Goal: Task Accomplishment & Management: Complete application form

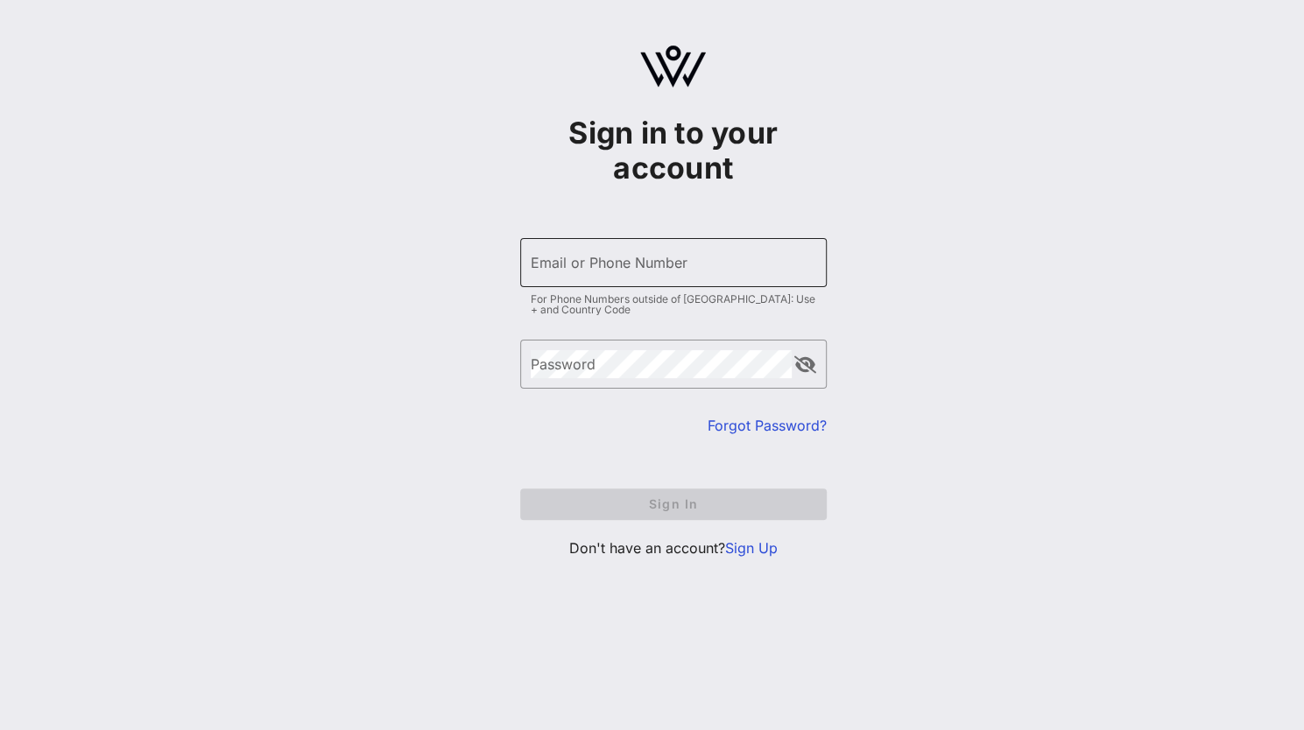
click at [722, 268] on input "Email or Phone Number" at bounding box center [674, 263] width 286 height 28
type input "[EMAIL_ADDRESS][DOMAIN_NAME]"
click at [641, 380] on div "Password" at bounding box center [661, 364] width 261 height 49
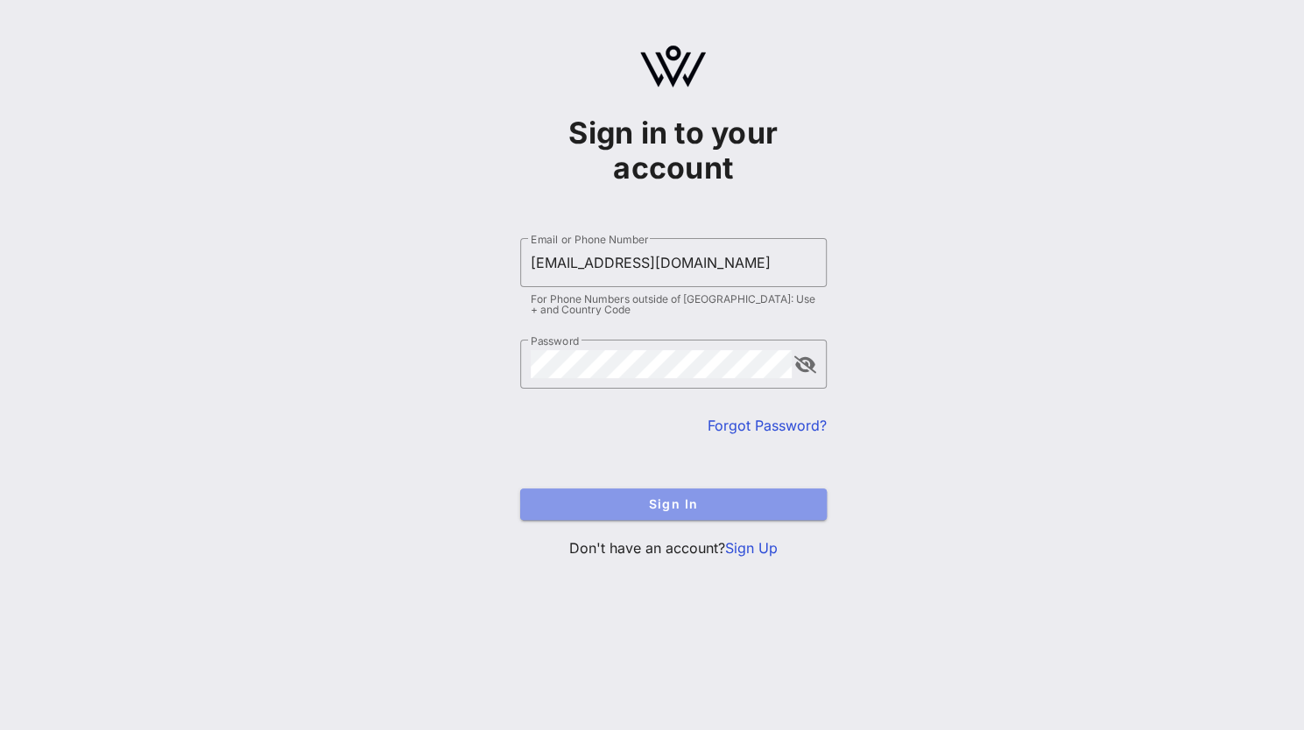
click at [683, 513] on button "Sign In" at bounding box center [673, 505] width 307 height 32
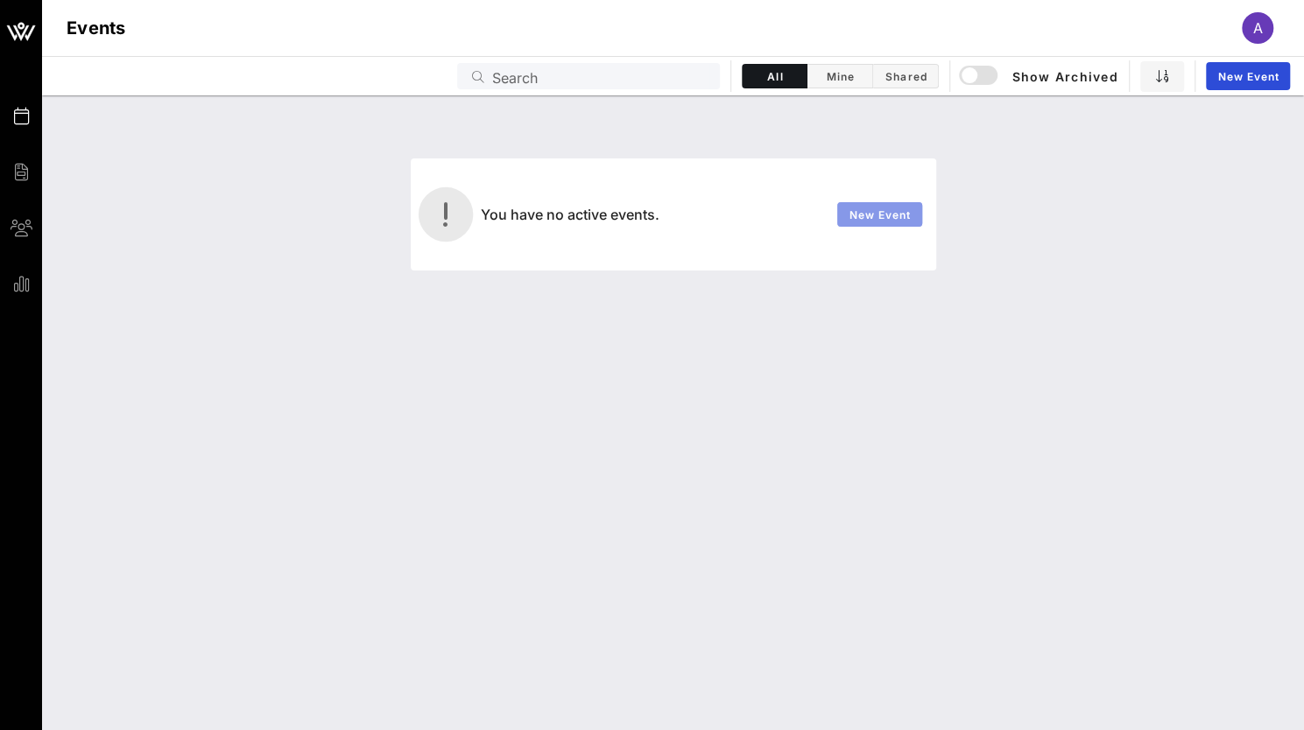
click at [902, 219] on span "New Event" at bounding box center [879, 214] width 63 height 13
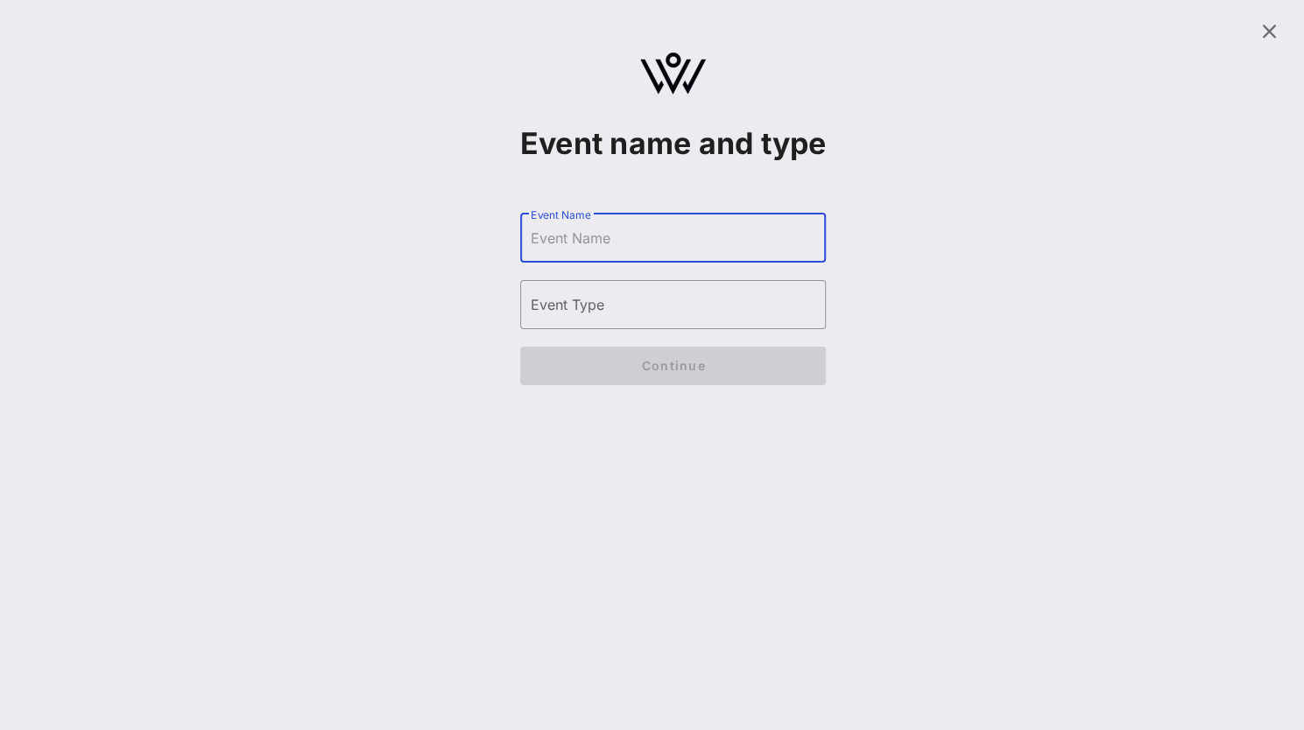
click at [586, 252] on input "Event Name" at bounding box center [674, 238] width 286 height 28
type input "sun river health"
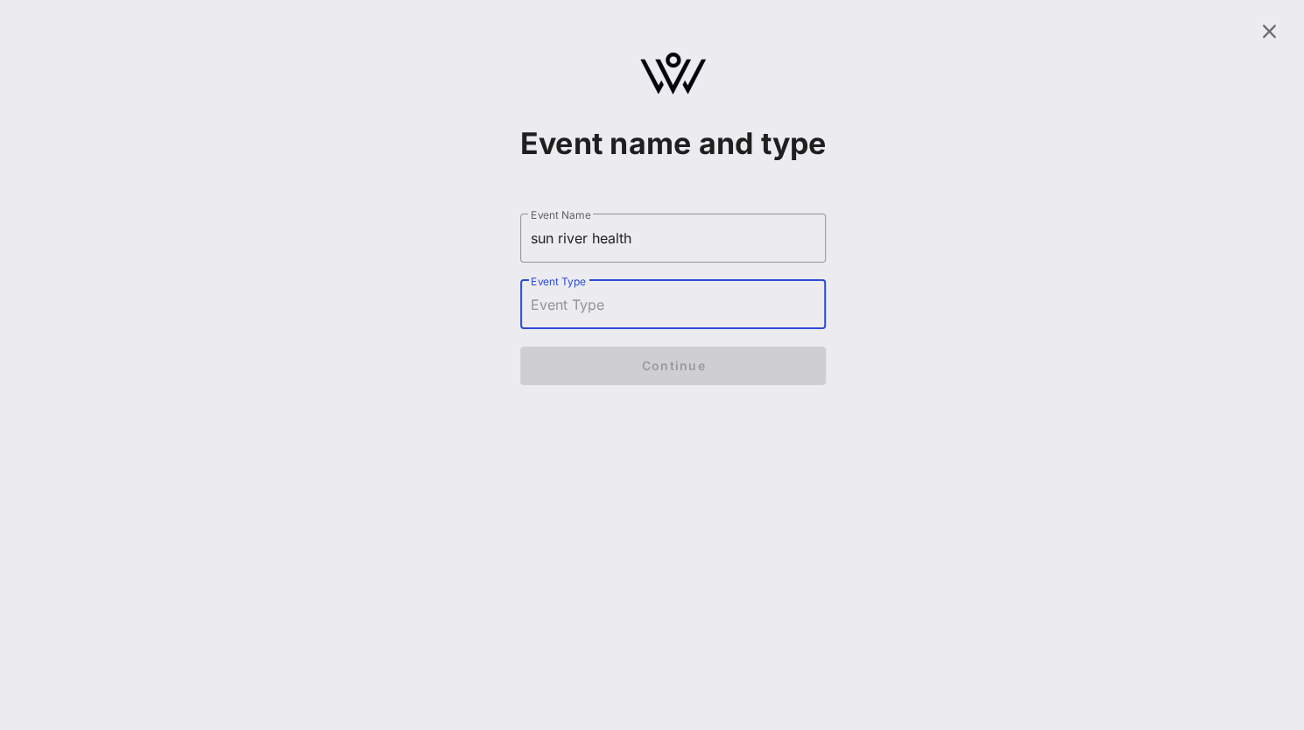
click at [585, 319] on input "Event Type" at bounding box center [674, 305] width 286 height 28
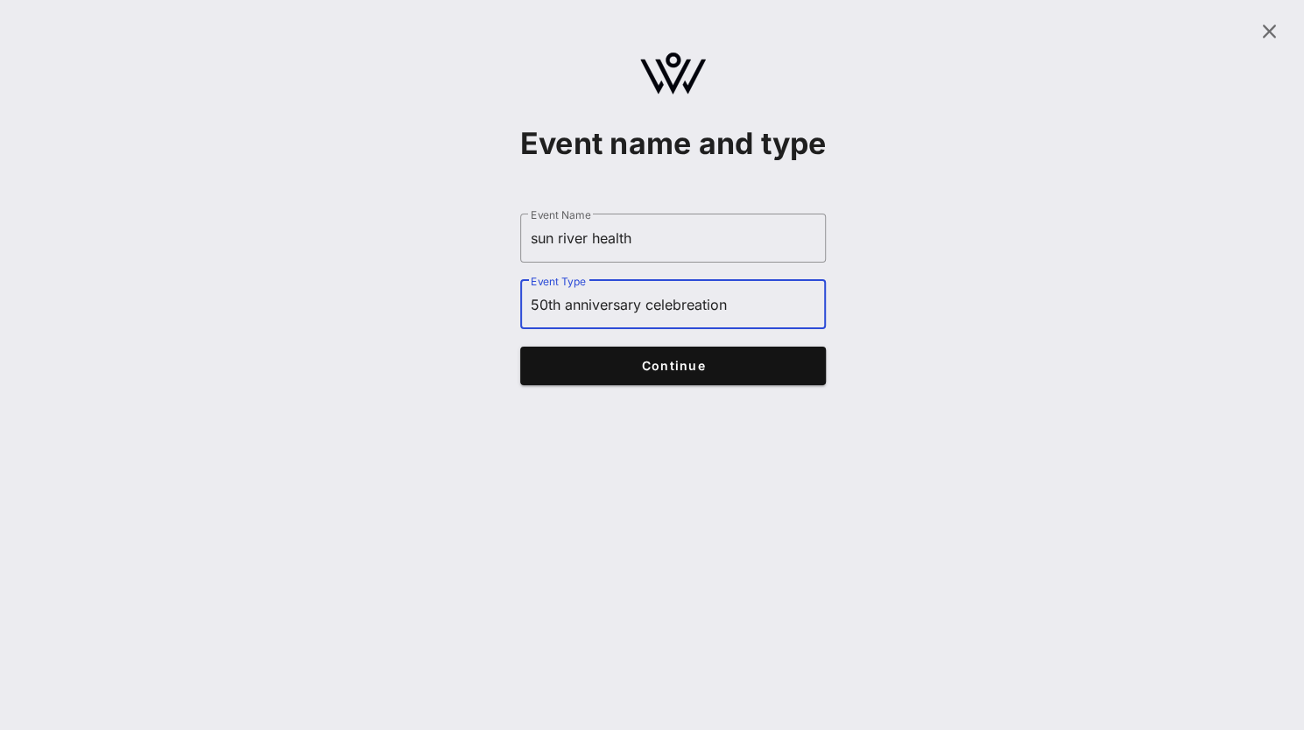
type input "50th anniversary celebreation"
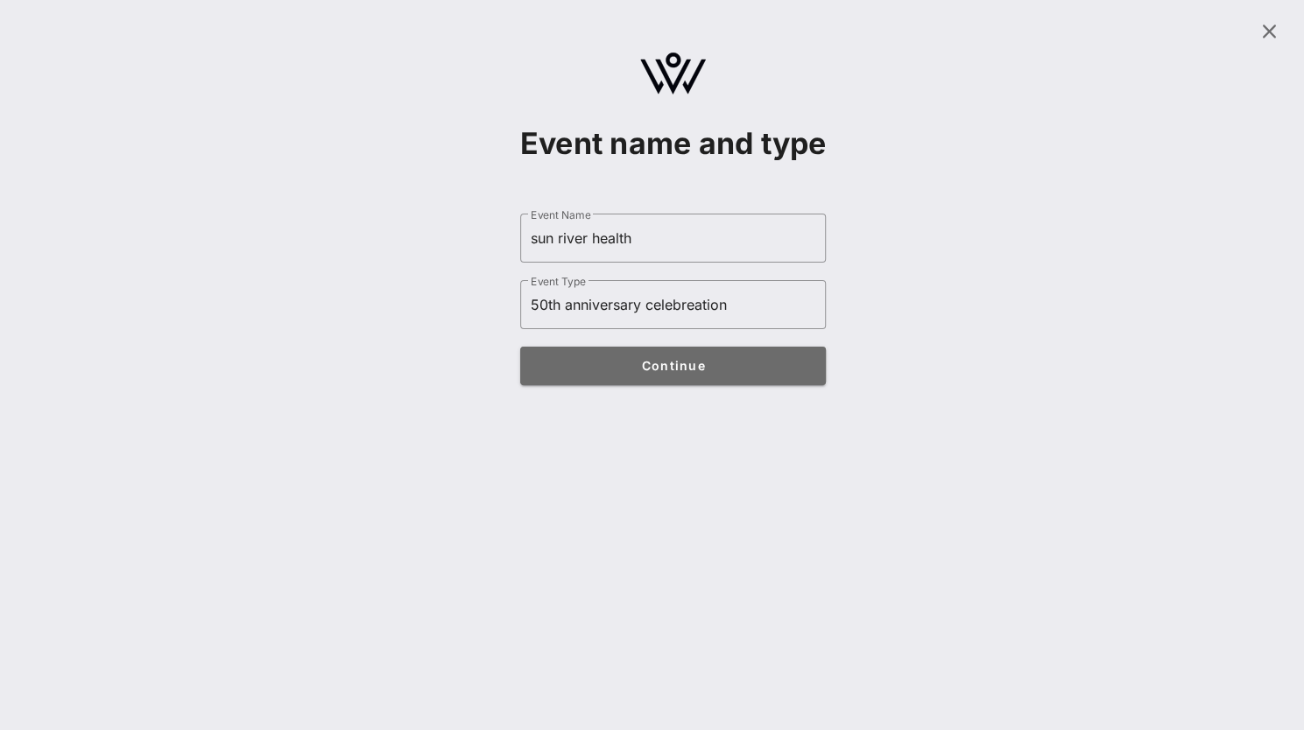
click at [704, 373] on span "Continue" at bounding box center [673, 365] width 272 height 15
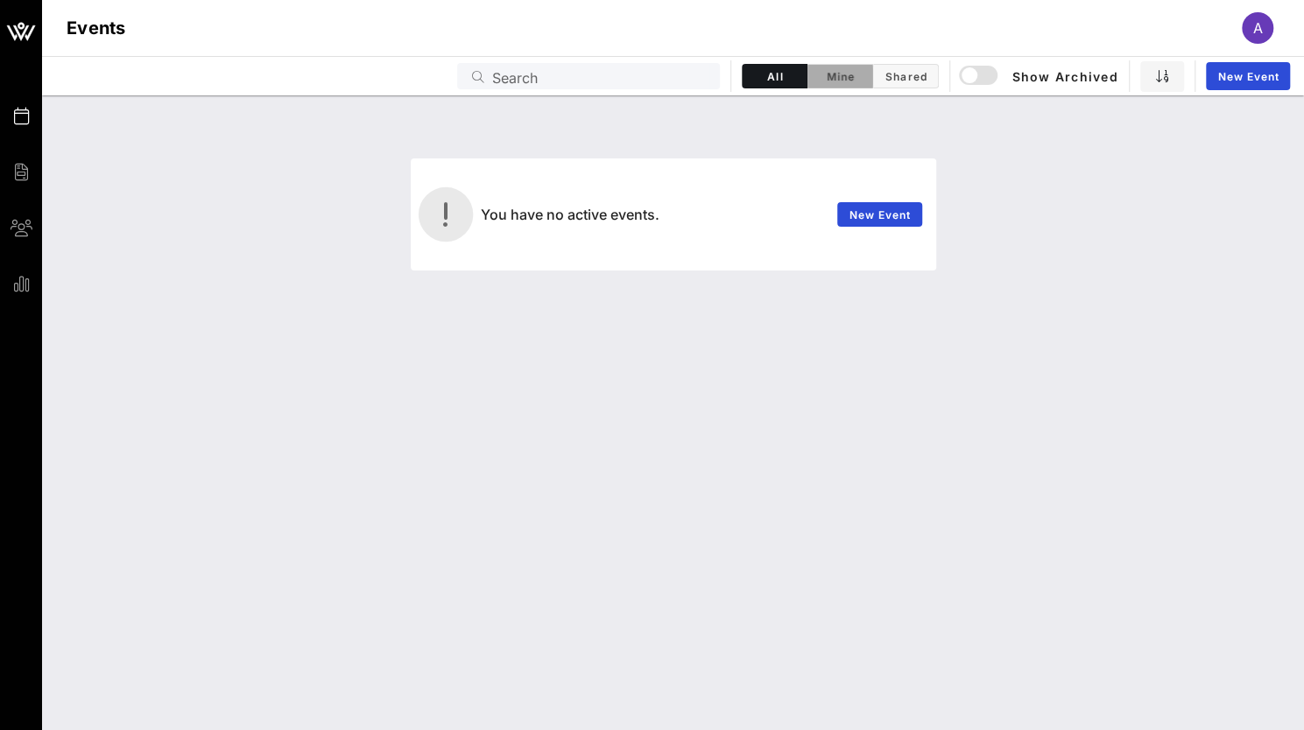
click at [846, 76] on span "Mine" at bounding box center [840, 76] width 44 height 13
click at [1026, 71] on span "Show Archived" at bounding box center [1040, 76] width 156 height 21
click at [1217, 79] on span "New Event" at bounding box center [1248, 76] width 63 height 13
click at [829, 76] on span "Mine" at bounding box center [840, 76] width 44 height 13
click at [913, 80] on span "Shared" at bounding box center [906, 76] width 44 height 13
